Goal: Information Seeking & Learning: Find specific fact

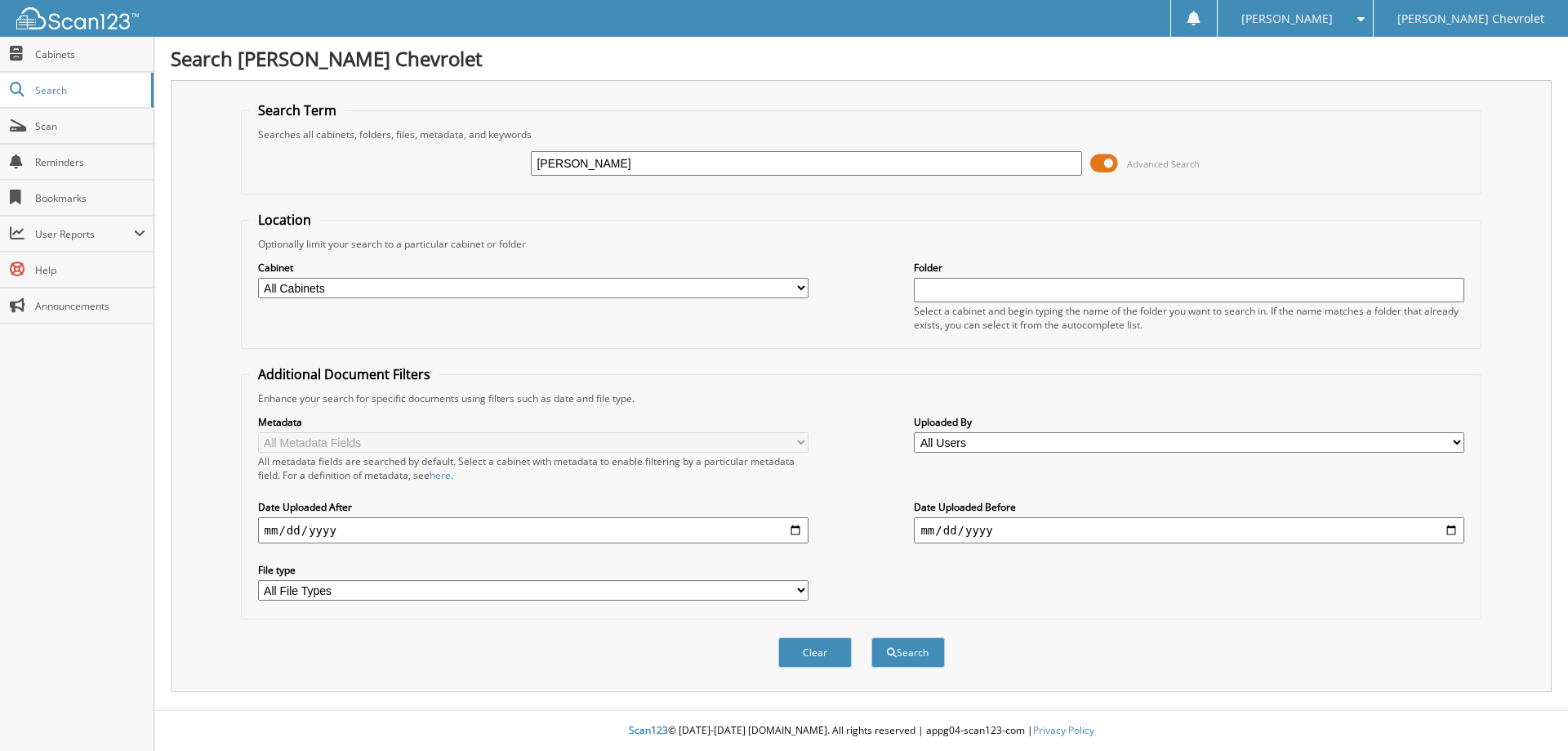
type input "[PERSON_NAME]"
click at [368, 292] on select "All Cabinets ACCOUNTS PAYABLE RENTALS SERVICE RO Needs Filing" at bounding box center [532, 288] width 550 height 21
select select "5101"
click at [258, 278] on select "All Cabinets ACCOUNTS PAYABLE RENTALS SERVICE RO Needs Filing" at bounding box center [532, 288] width 550 height 21
click at [927, 646] on button "Search" at bounding box center [908, 653] width 73 height 30
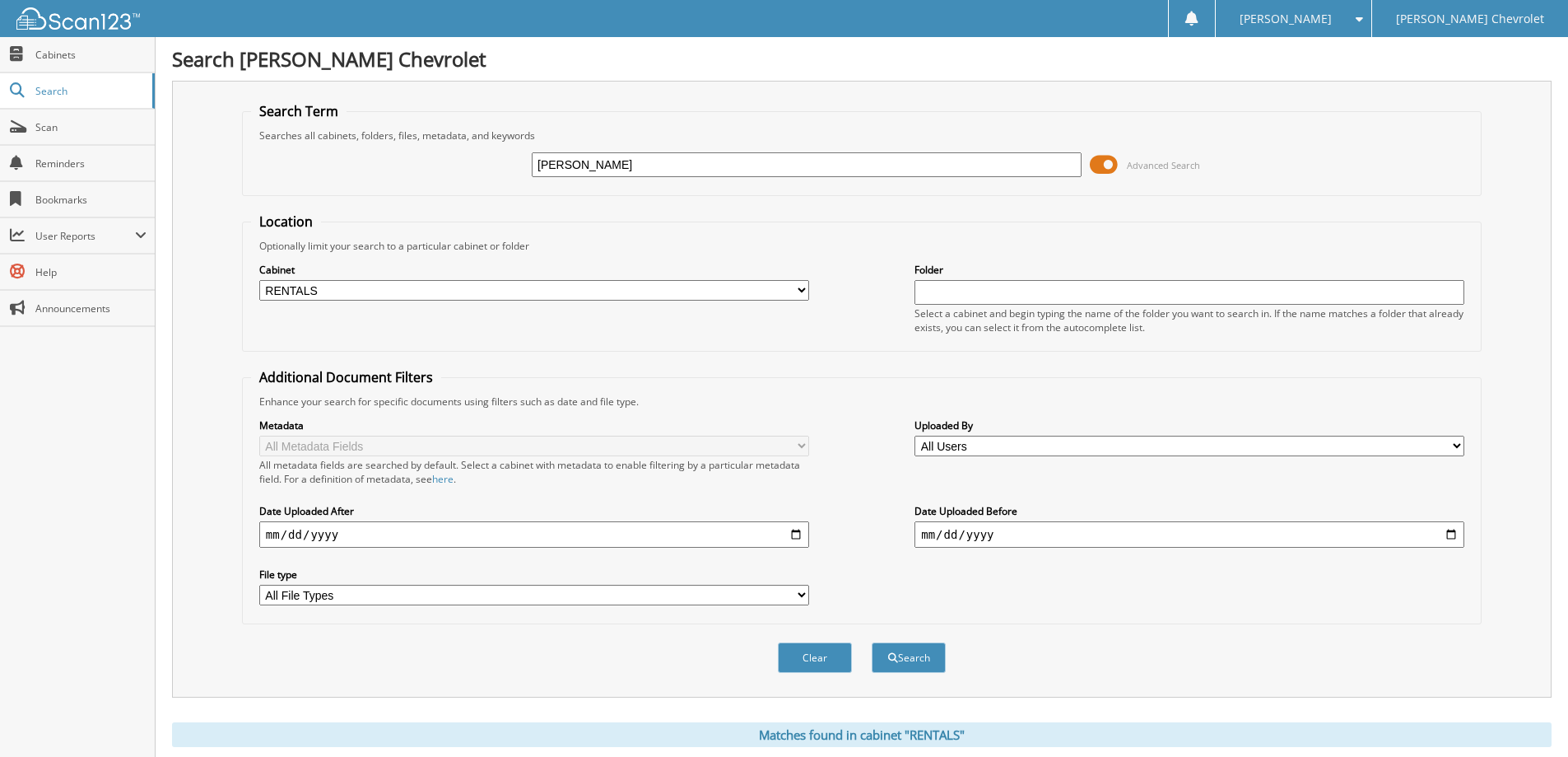
scroll to position [255, 0]
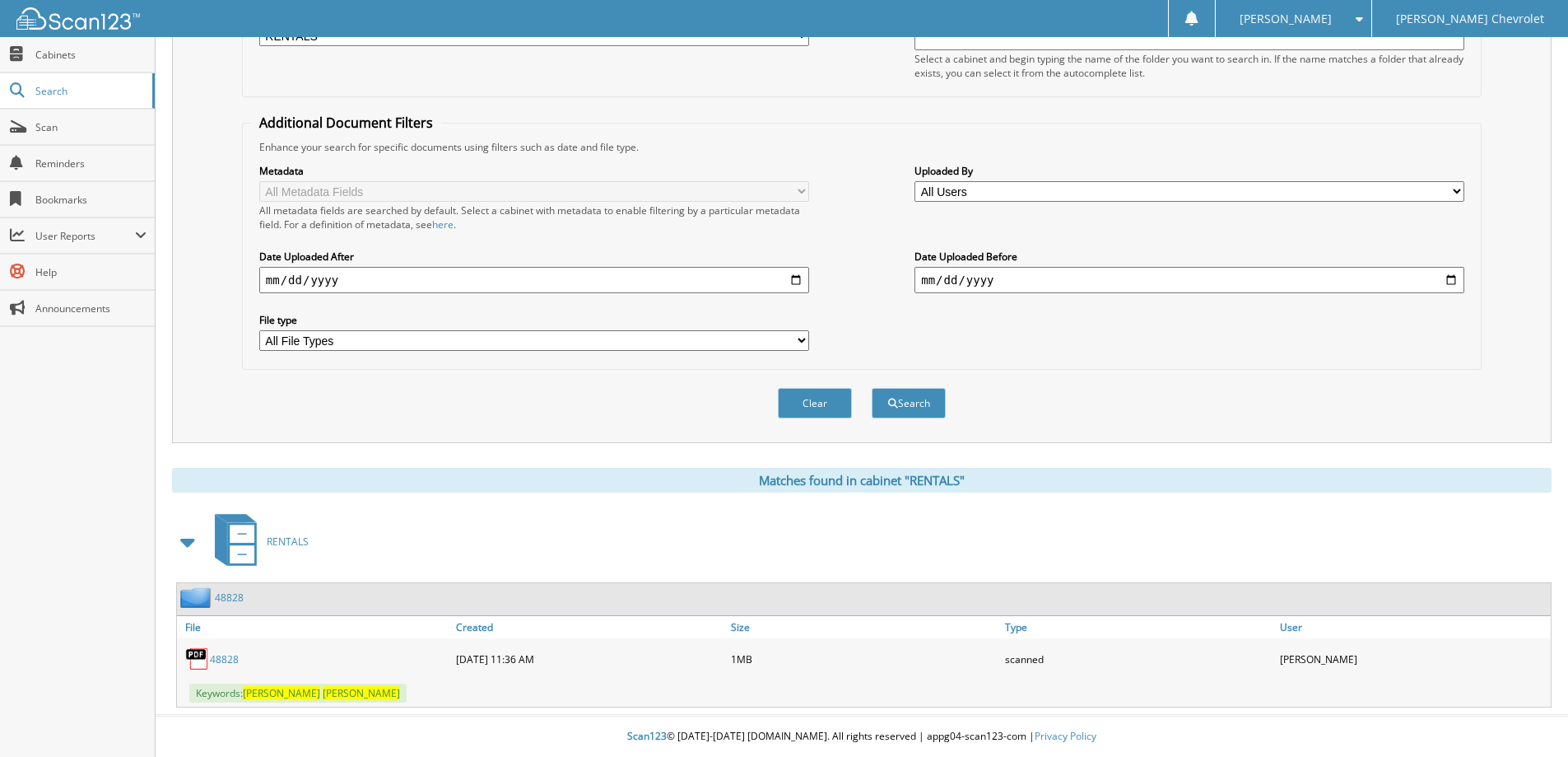
click at [224, 593] on link "48828" at bounding box center [229, 597] width 29 height 14
